Goal: Task Accomplishment & Management: Complete application form

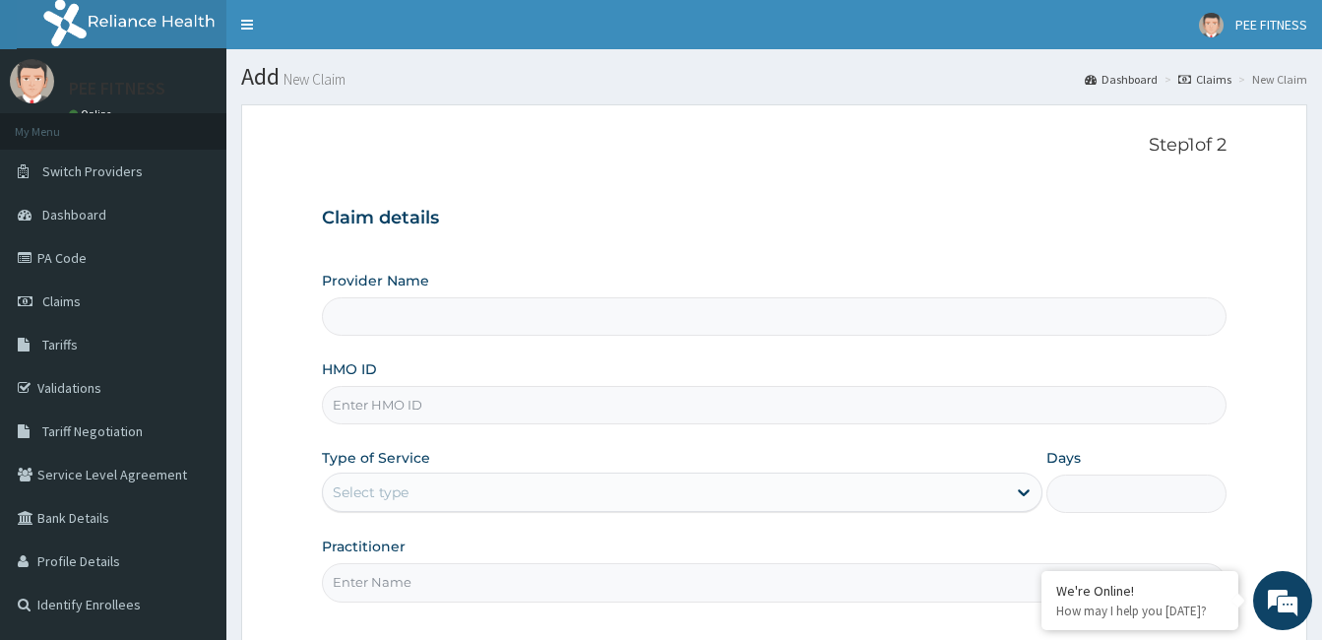
type input "PEE FITNESS"
type input "1"
click at [389, 395] on input "HMO ID" at bounding box center [774, 405] width 905 height 38
type input "MVG/10004/A"
type input "GYM"
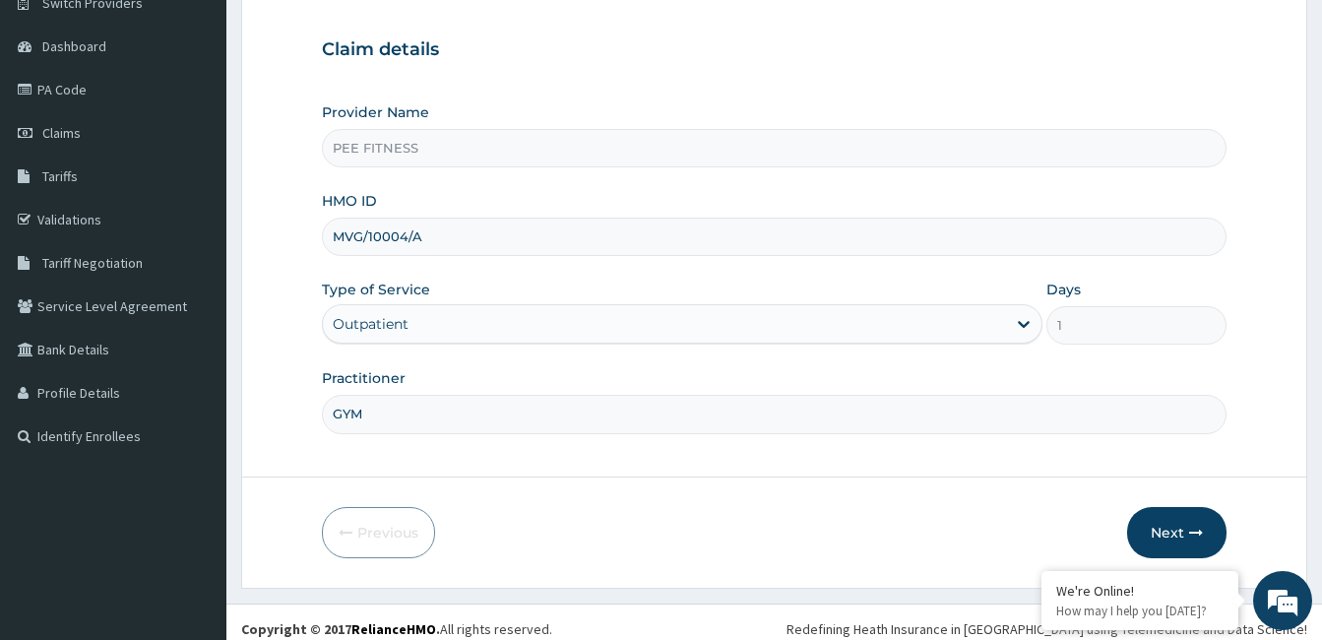
scroll to position [182, 0]
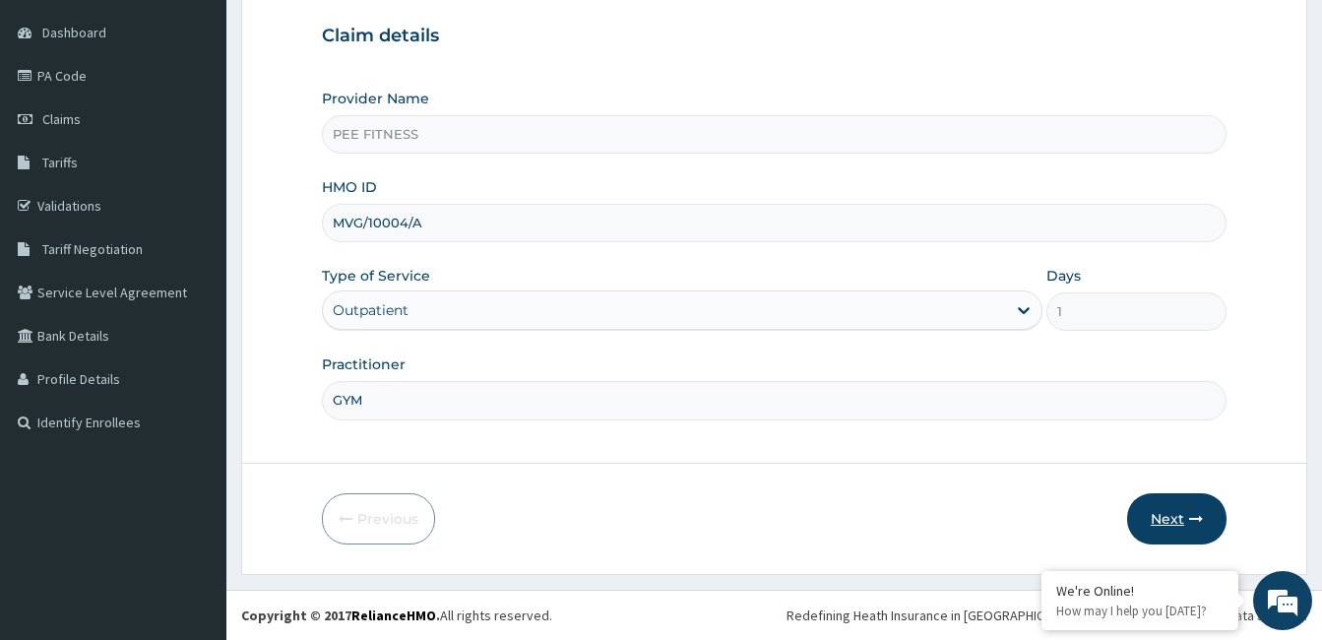
click at [1157, 518] on button "Next" at bounding box center [1176, 518] width 99 height 51
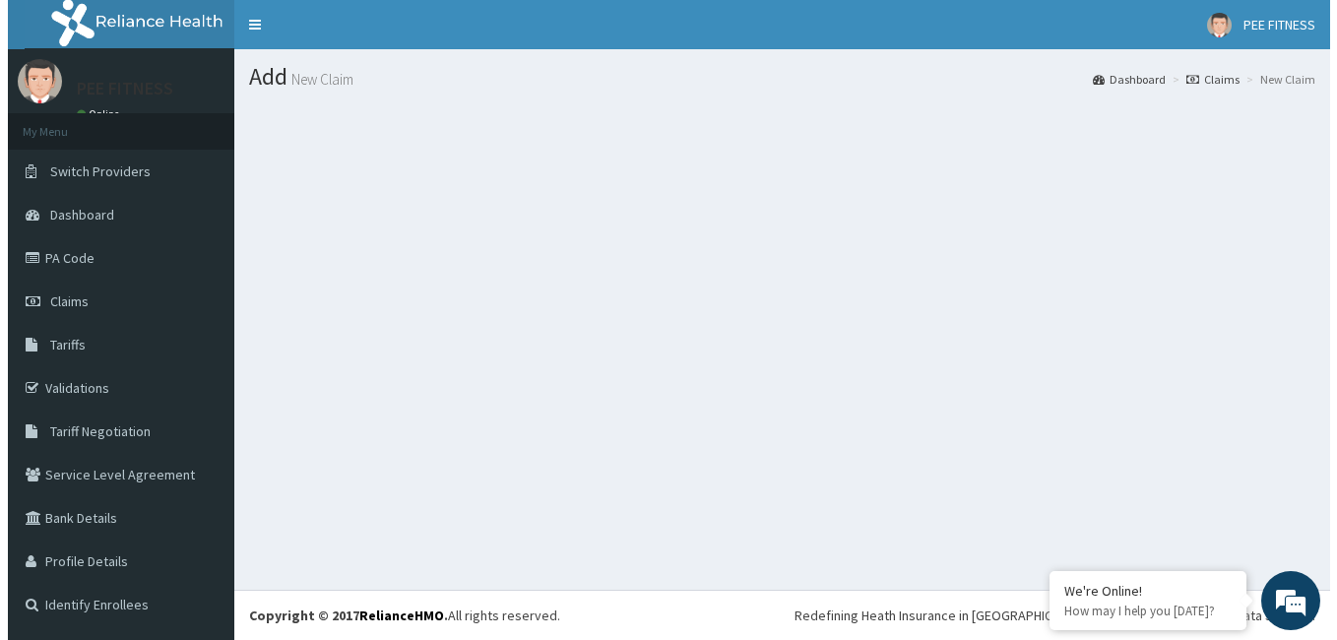
scroll to position [0, 0]
